Goal: Task Accomplishment & Management: Manage account settings

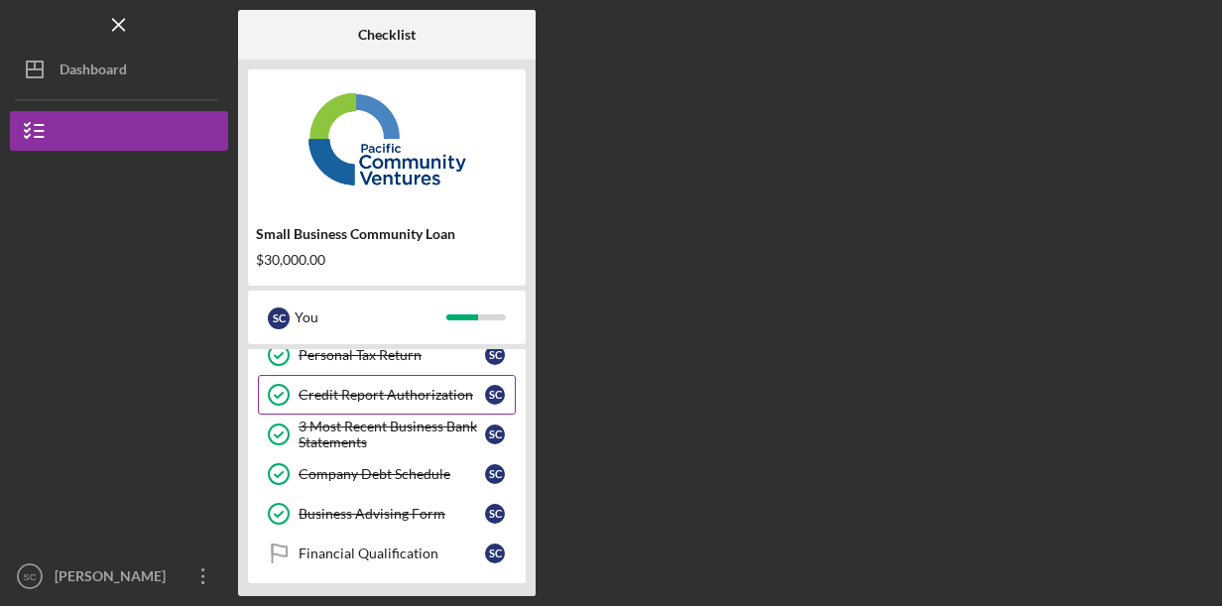
scroll to position [386, 0]
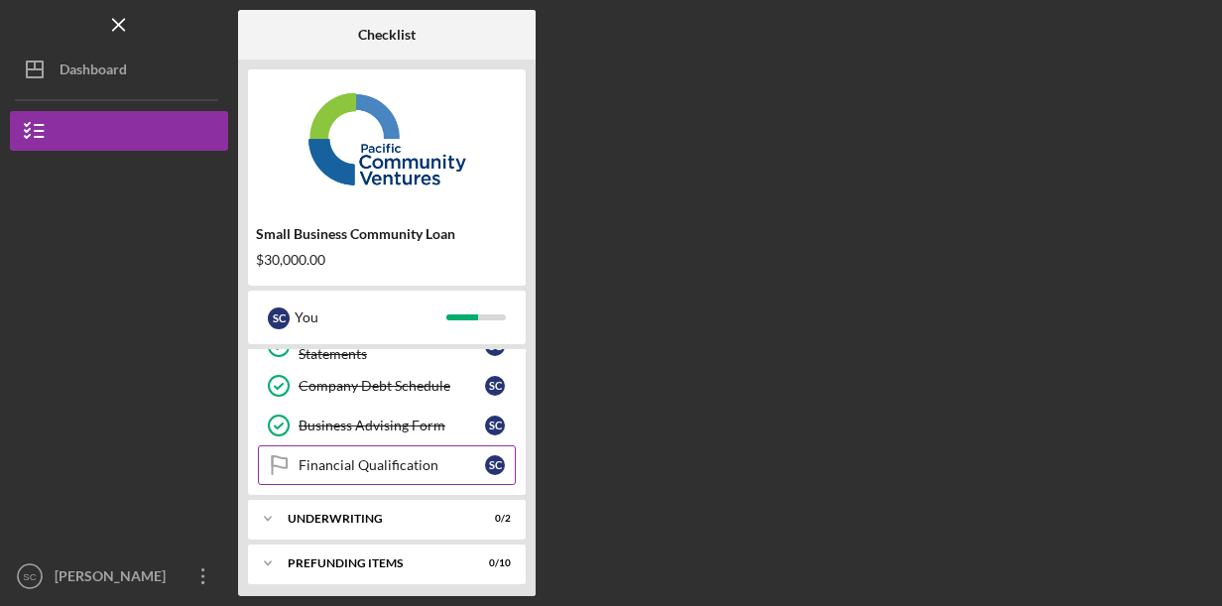
click at [417, 457] on div "Financial Qualification" at bounding box center [392, 465] width 186 height 16
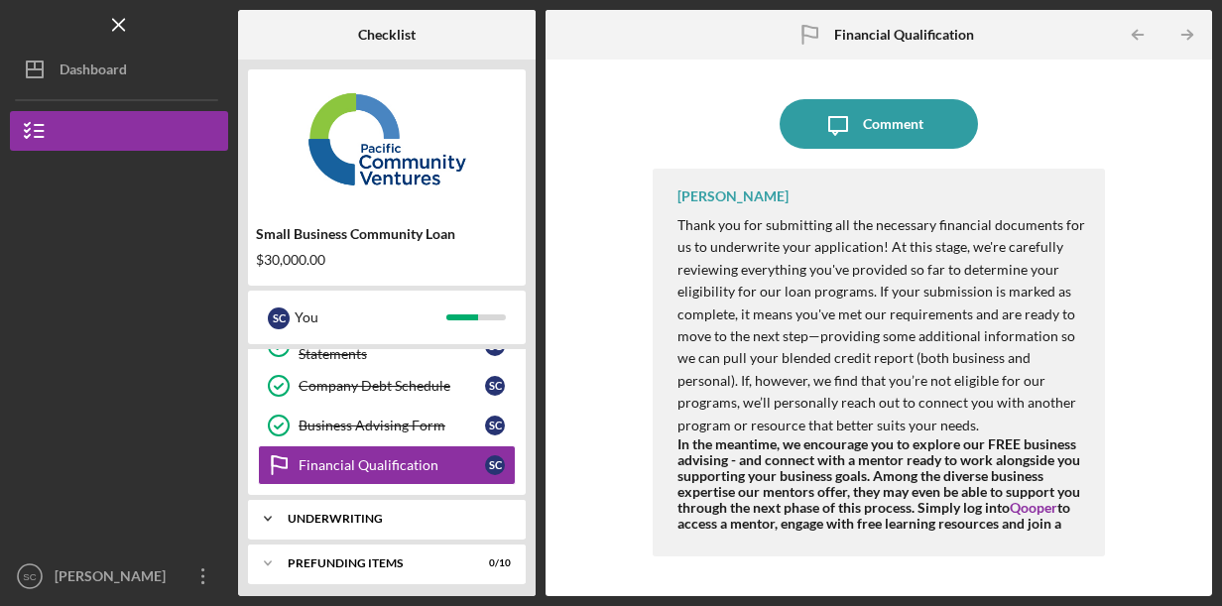
click at [278, 507] on icon "Icon/Expander" at bounding box center [268, 519] width 40 height 40
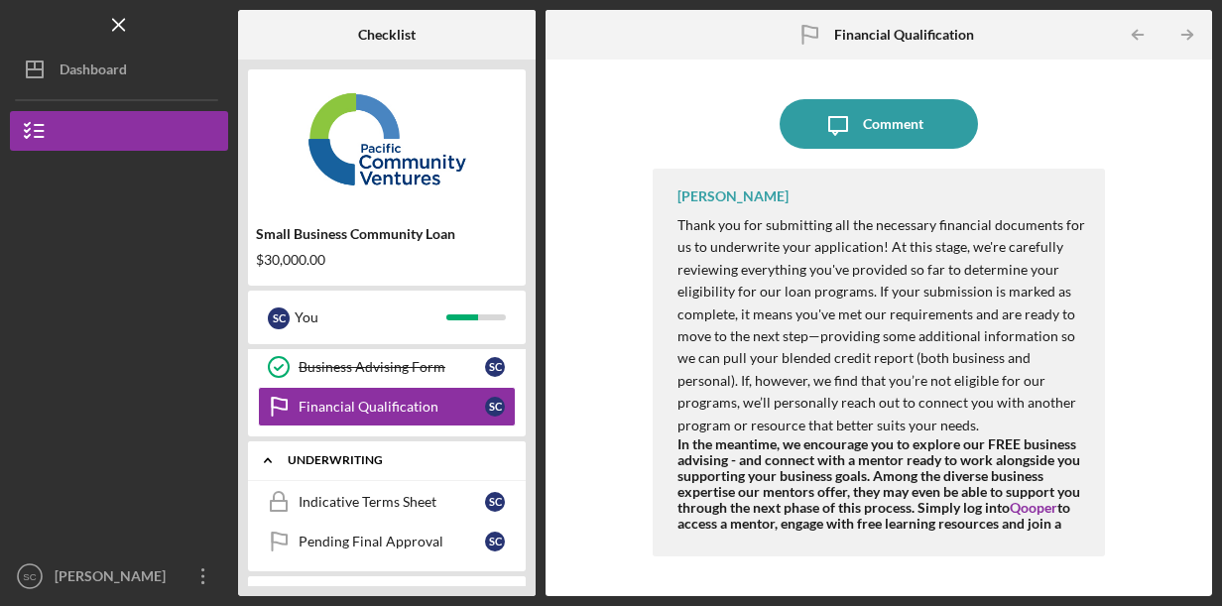
scroll to position [474, 0]
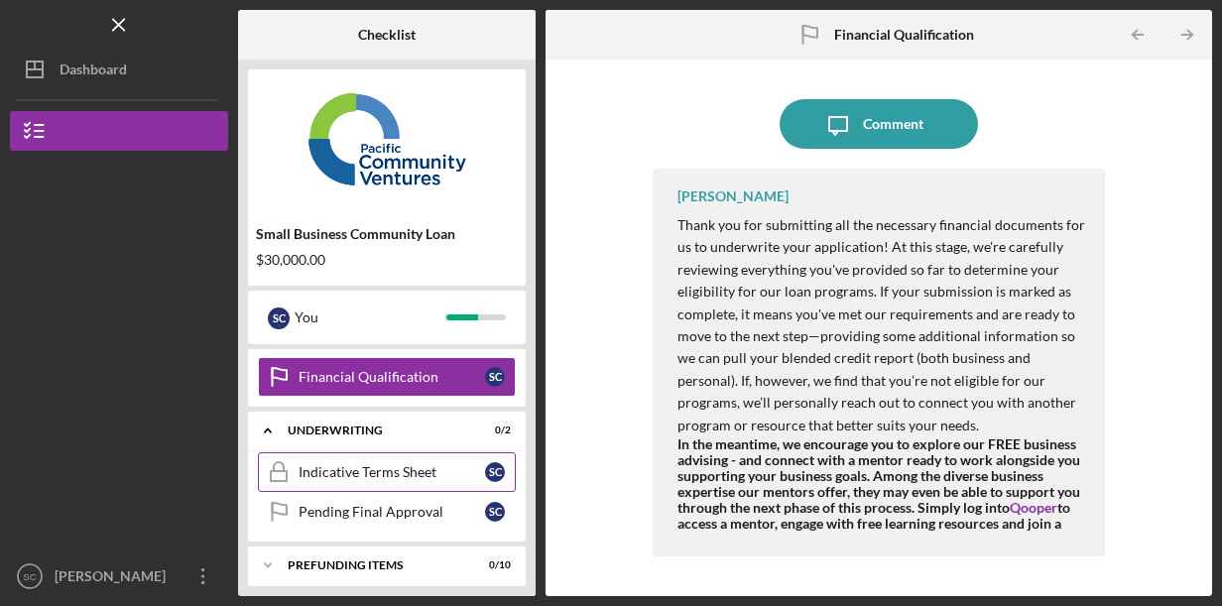
click at [406, 464] on div "Indicative Terms Sheet" at bounding box center [392, 472] width 186 height 16
